Goal: Task Accomplishment & Management: Use online tool/utility

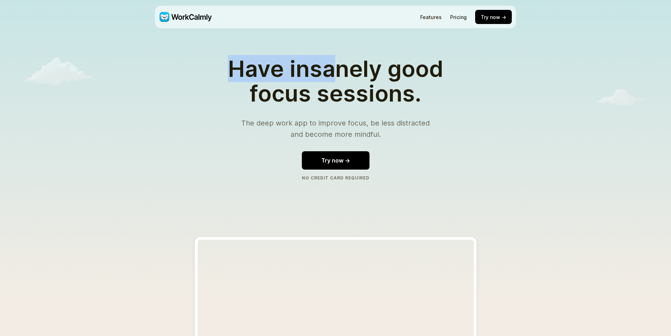
drag, startPoint x: 232, startPoint y: 78, endPoint x: 336, endPoint y: 77, distance: 103.9
click at [336, 77] on section "Have insanely good focus sessions. The deep work app to improve focus, be less …" at bounding box center [336, 118] width 392 height 169
click at [336, 77] on h1 "Have insanely good focus sessions." at bounding box center [336, 81] width 236 height 50
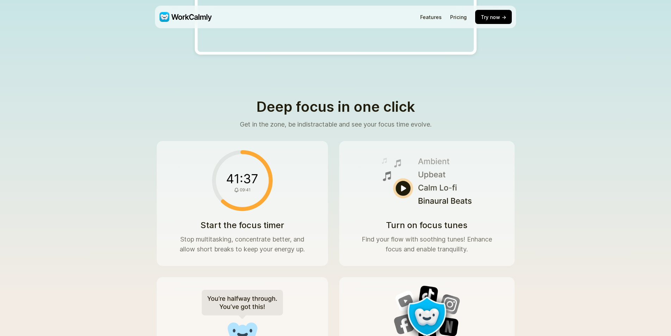
scroll to position [387, 0]
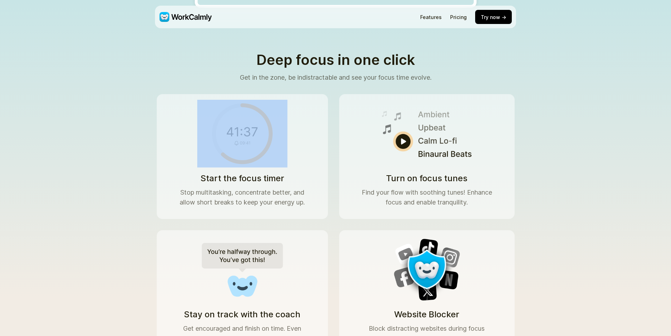
drag, startPoint x: 200, startPoint y: 172, endPoint x: 282, endPoint y: 165, distance: 82.7
click at [282, 165] on div "Start the focus timer Stop multitasking, concentrate better, and allow short br…" at bounding box center [242, 156] width 171 height 125
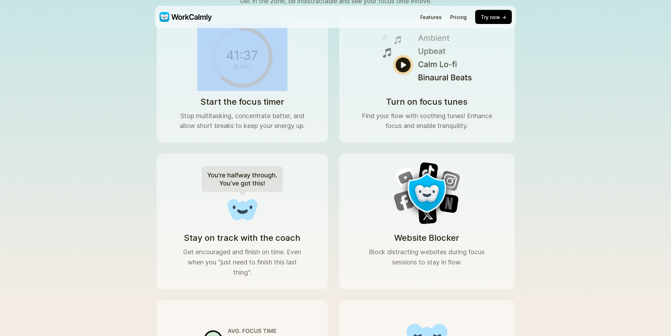
scroll to position [528, 0]
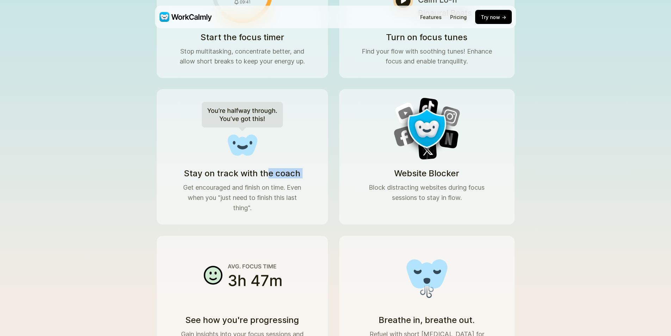
drag, startPoint x: 180, startPoint y: 176, endPoint x: 274, endPoint y: 166, distance: 94.6
click at [274, 166] on div "Stay on track with the coach Get encouraged and finish on time. Even when you "…" at bounding box center [242, 156] width 171 height 135
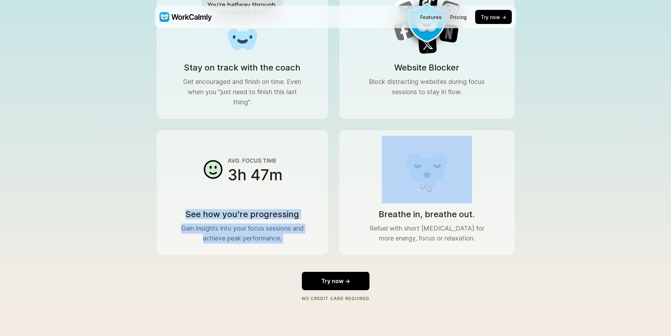
drag, startPoint x: 199, startPoint y: 197, endPoint x: 352, endPoint y: 192, distance: 153.0
click at [352, 192] on div "Start the focus timer Stop multitasking, concentrate better, and allow short br…" at bounding box center [336, 51] width 358 height 408
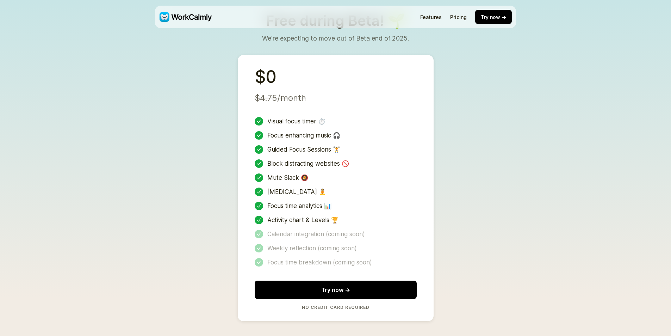
scroll to position [1409, 0]
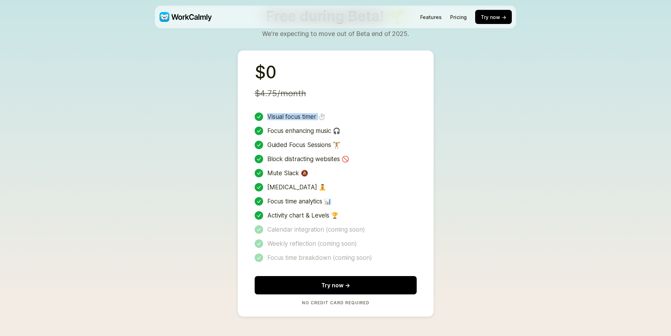
drag, startPoint x: 307, startPoint y: 109, endPoint x: 273, endPoint y: 110, distance: 33.5
click at [273, 112] on div "Visual focus timer ⏱️" at bounding box center [336, 116] width 162 height 8
click at [296, 275] on button "Try now →" at bounding box center [336, 284] width 164 height 19
